Goal: Task Accomplishment & Management: Use online tool/utility

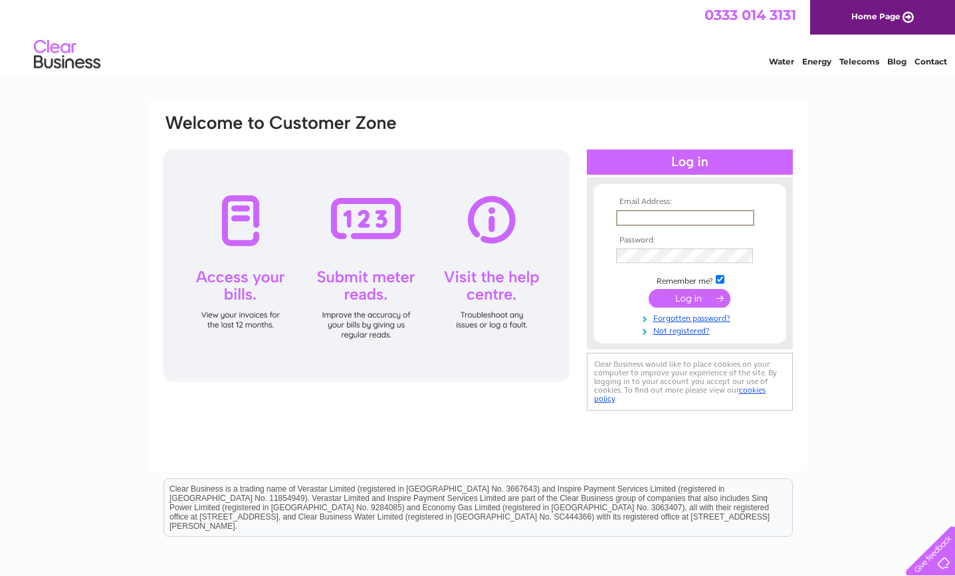
click at [662, 217] on input "text" at bounding box center [685, 218] width 138 height 16
type input "margaret@uigpottery.co.uk"
click at [681, 300] on input "submit" at bounding box center [690, 298] width 82 height 19
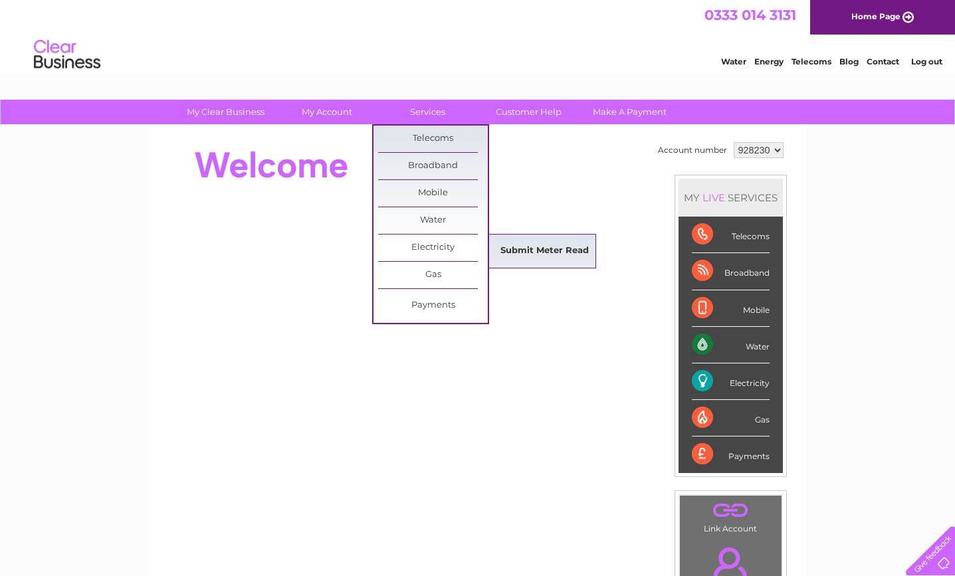
click at [521, 252] on link "Submit Meter Read" at bounding box center [545, 251] width 110 height 27
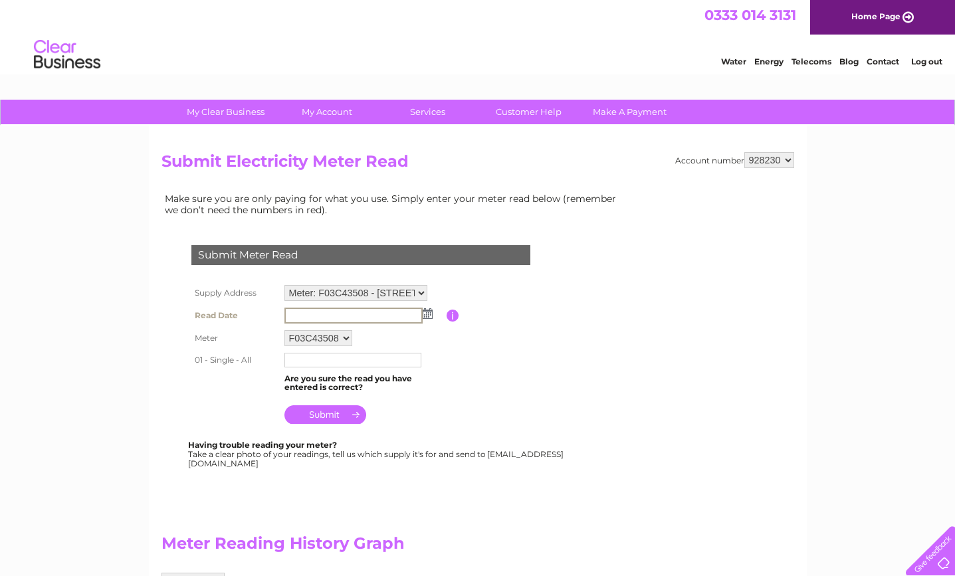
click at [310, 315] on input "text" at bounding box center [353, 316] width 138 height 16
click at [427, 315] on img at bounding box center [426, 313] width 10 height 11
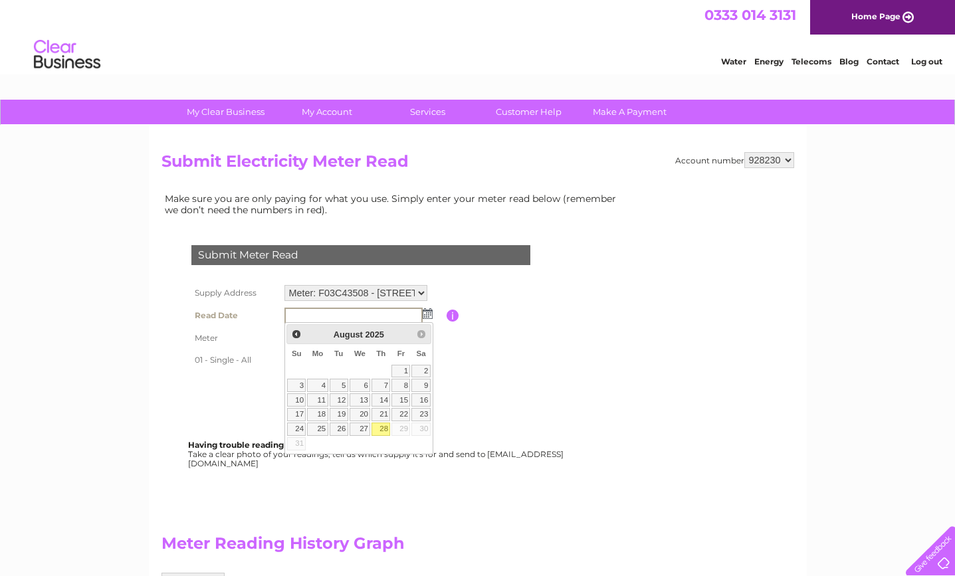
click at [386, 428] on link "28" at bounding box center [381, 429] width 19 height 13
type input "2025/08/28"
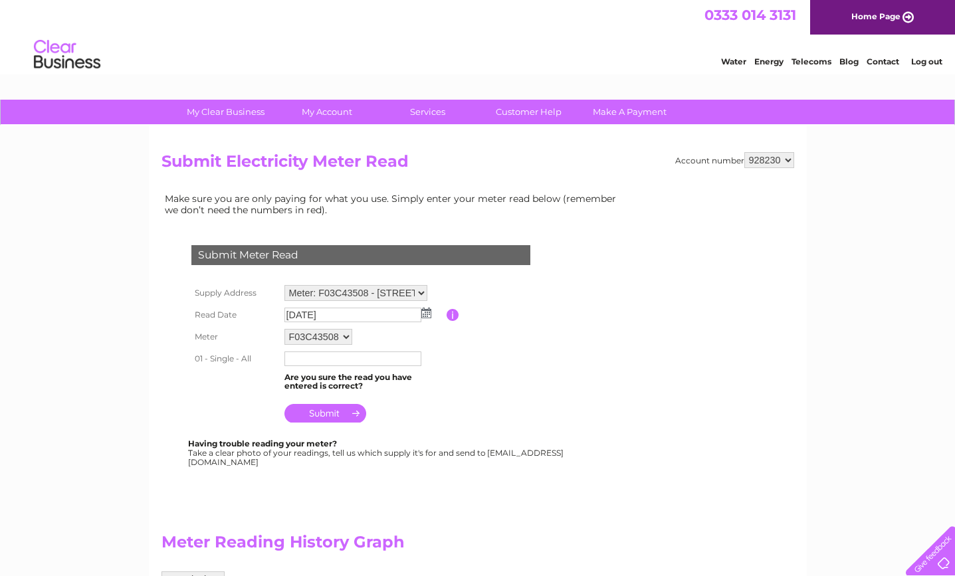
click at [298, 358] on input "text" at bounding box center [352, 359] width 137 height 15
type input "31943"
click at [322, 413] on input "submit" at bounding box center [325, 413] width 82 height 19
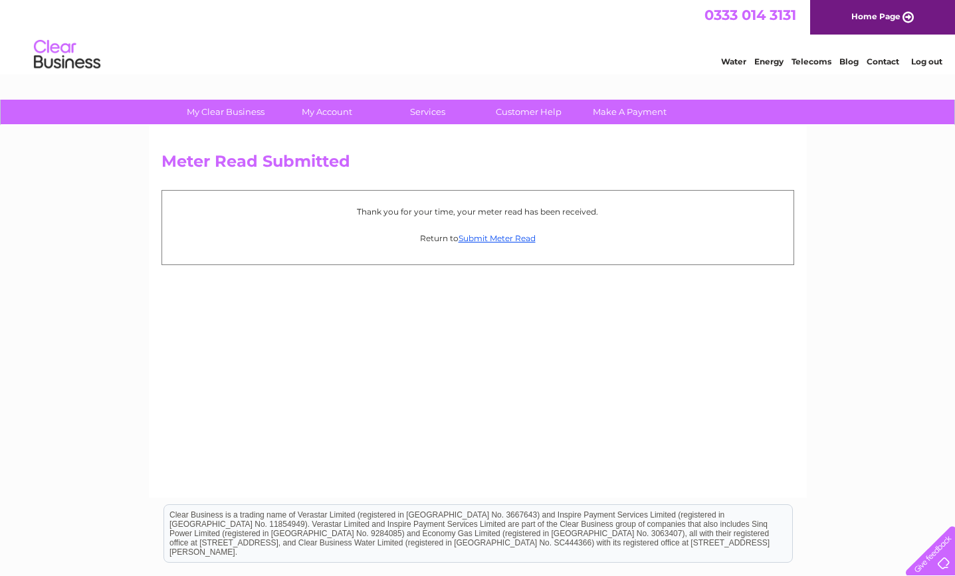
click at [918, 58] on link "Log out" at bounding box center [926, 61] width 31 height 10
